Goal: Check status: Check status

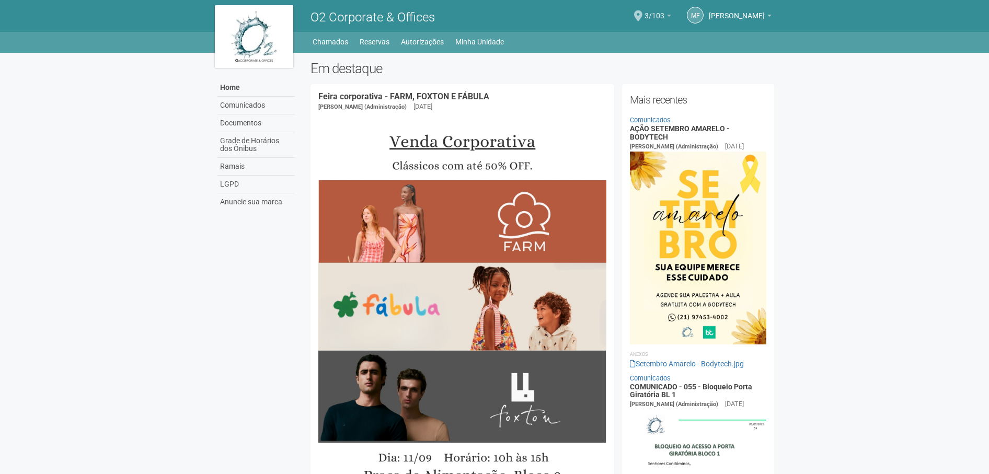
click at [671, 15] on b at bounding box center [669, 16] width 4 height 2
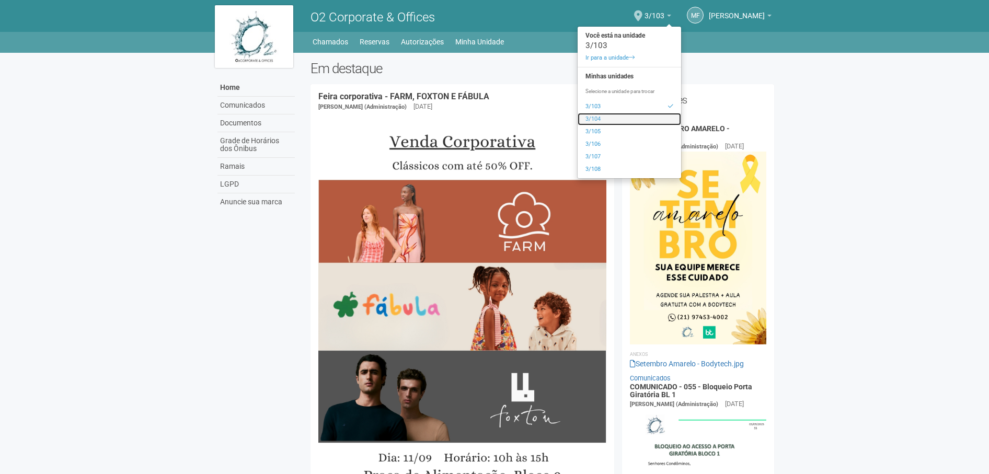
click at [621, 117] on link "3/104" at bounding box center [630, 119] width 104 height 13
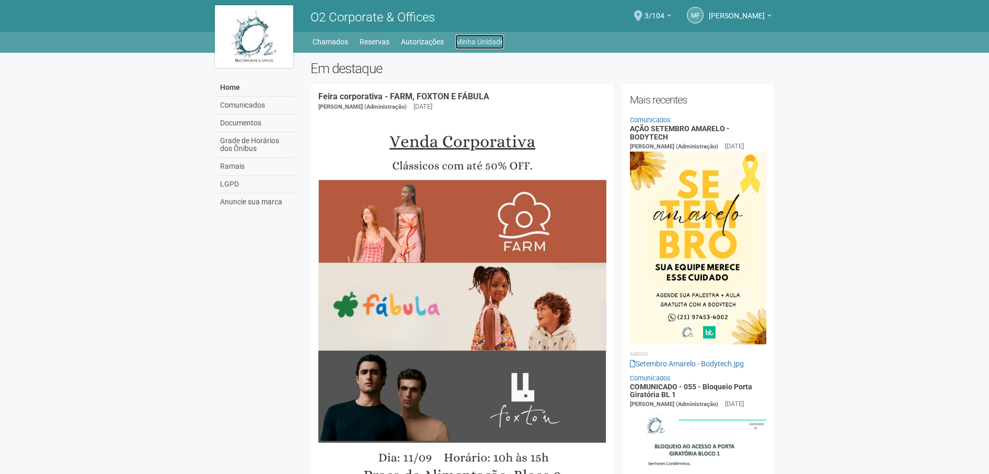
click at [465, 41] on link "Minha Unidade" at bounding box center [479, 42] width 49 height 15
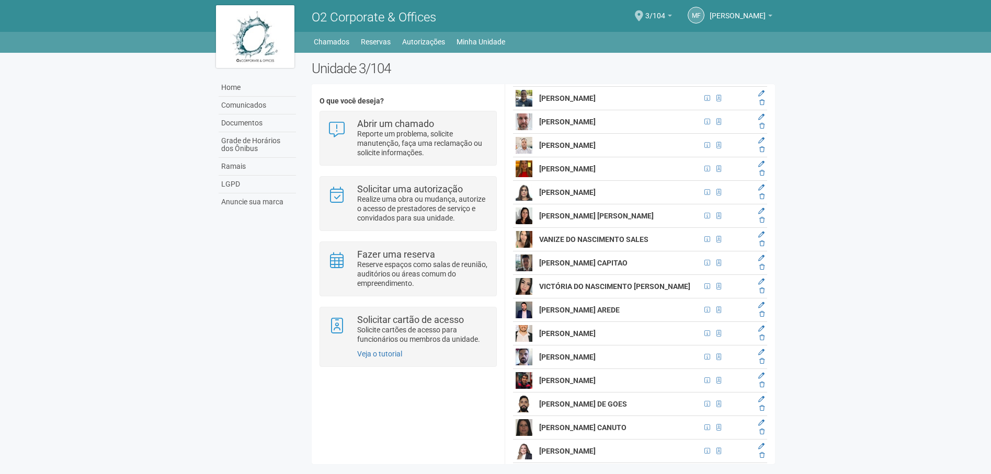
scroll to position [8785, 0]
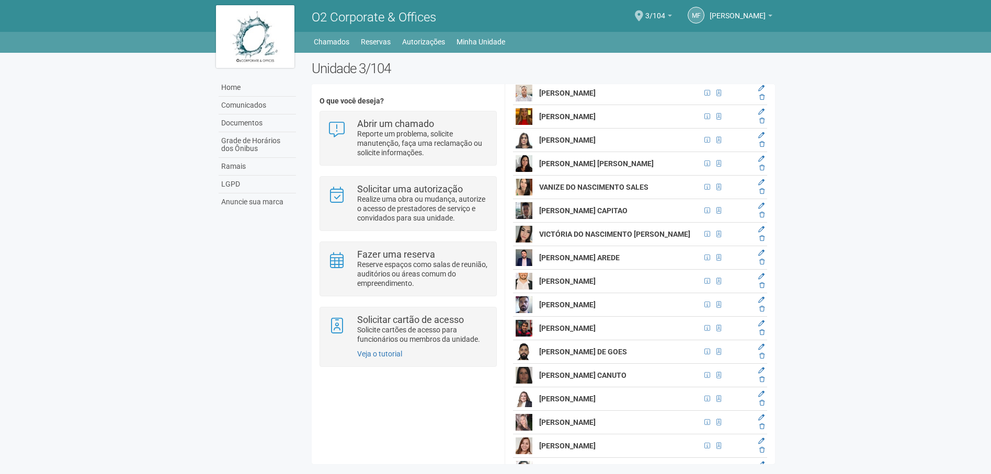
click at [201, 446] on body "Aguarde... O2 Corporate & Offices MF Márcia Ferraz Márcia Ferraz marcia.ferraz@…" at bounding box center [495, 237] width 991 height 474
